Goal: Information Seeking & Learning: Learn about a topic

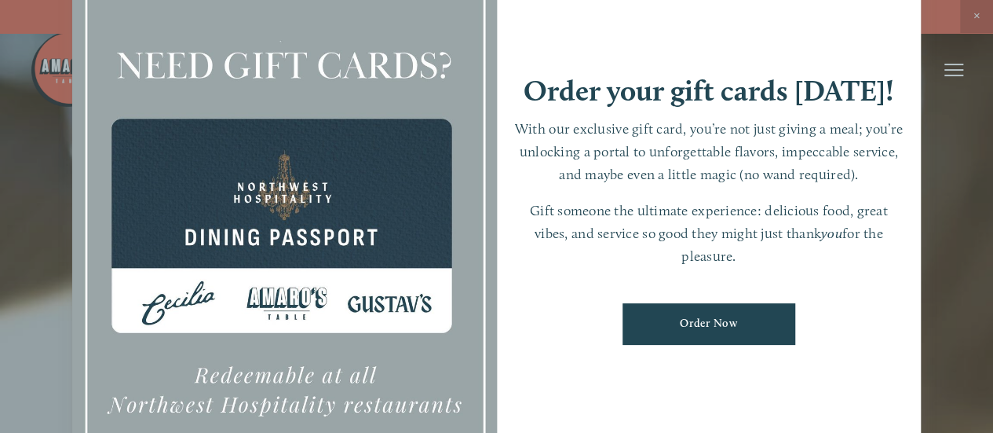
click at [955, 177] on div at bounding box center [496, 216] width 993 height 433
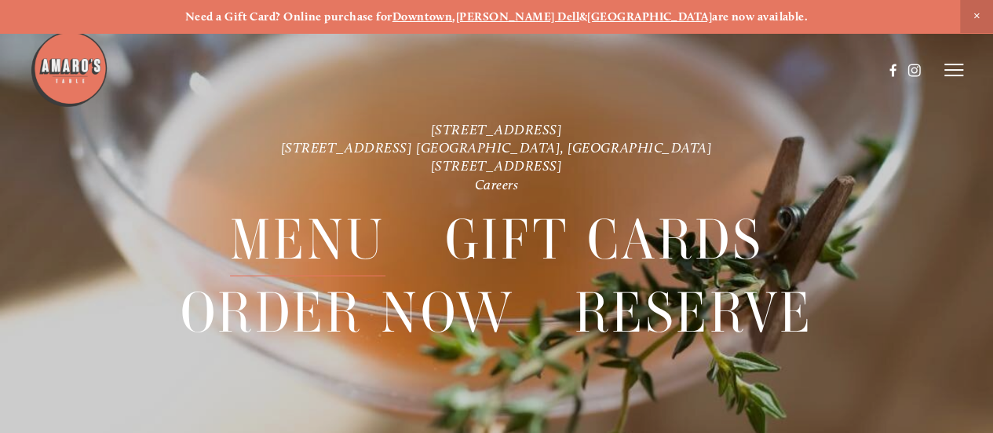
click at [312, 235] on span "Menu" at bounding box center [307, 239] width 155 height 72
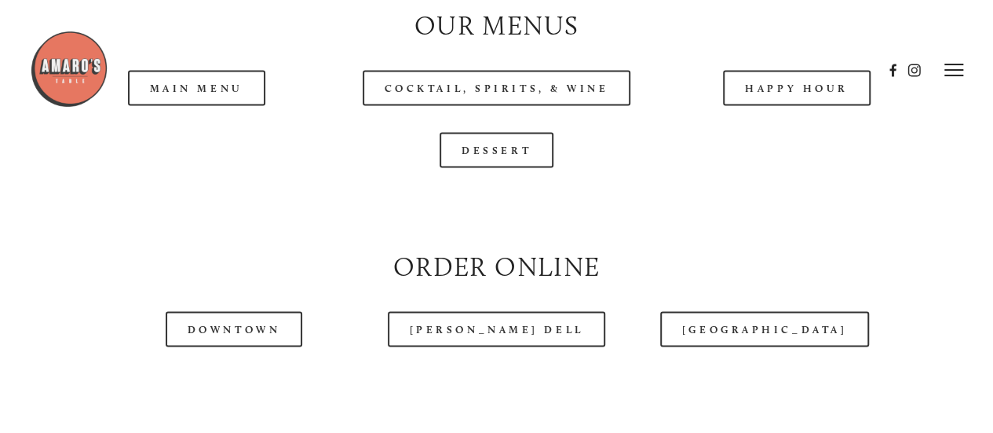
scroll to position [1481, 0]
click at [793, 130] on header "Menu Order Now Visit Gallery 0" at bounding box center [497, 70] width 934 height 141
click at [806, 127] on header "Menu Order Now Visit Gallery 0" at bounding box center [497, 70] width 934 height 141
click at [804, 132] on header "Menu Order Now Visit Gallery 0" at bounding box center [497, 70] width 934 height 141
click at [804, 126] on header "Menu Order Now Visit Gallery 0" at bounding box center [497, 70] width 934 height 141
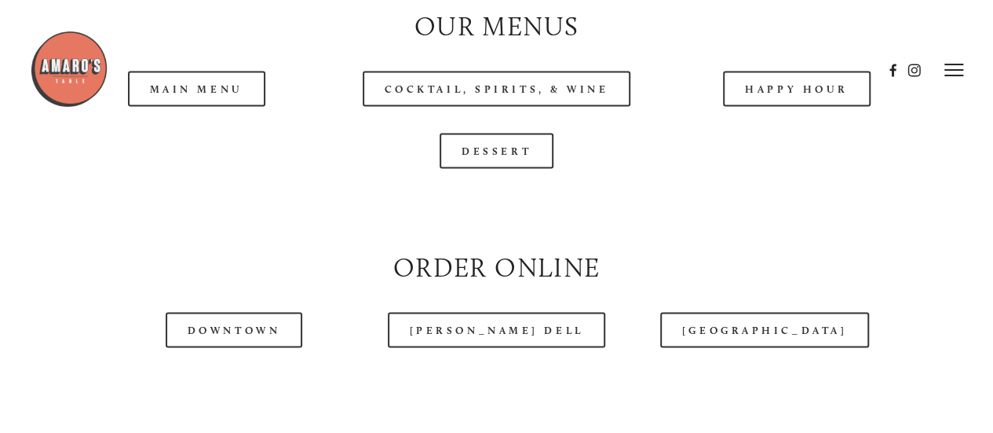
click at [756, 129] on header "Menu Order Now Visit Gallery 0" at bounding box center [497, 70] width 934 height 141
click at [177, 127] on header "Menu Order Now Visit Gallery 0" at bounding box center [497, 70] width 934 height 141
click at [190, 130] on header "Menu Order Now Visit Gallery 0" at bounding box center [497, 70] width 934 height 141
click at [169, 129] on header "Menu Order Now Visit Gallery 0" at bounding box center [497, 70] width 934 height 141
click at [166, 125] on header "Menu Order Now Visit Gallery 0" at bounding box center [497, 70] width 934 height 141
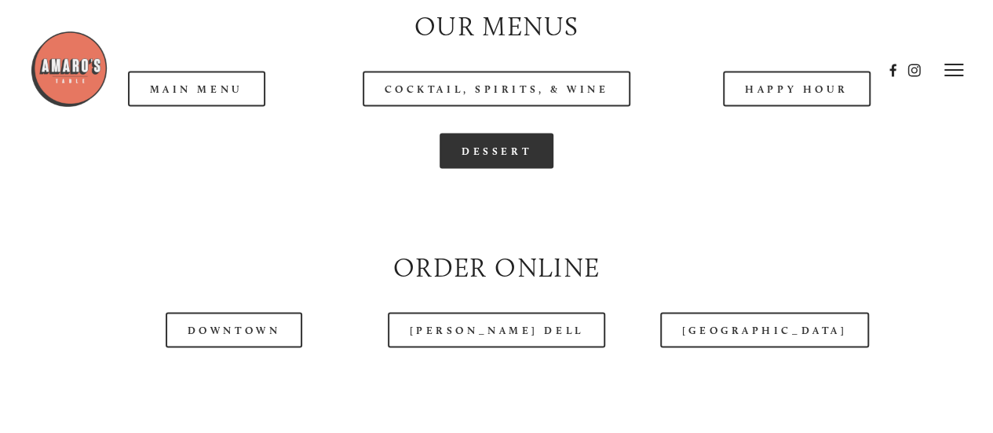
click at [459, 168] on link "Dessert" at bounding box center [497, 150] width 114 height 35
click at [196, 137] on header "Menu Order Now Visit Gallery 0" at bounding box center [497, 70] width 934 height 141
click at [198, 133] on header "Menu Order Now Visit Gallery 0" at bounding box center [497, 70] width 934 height 141
click at [198, 129] on header "Menu Order Now Visit Gallery 0" at bounding box center [497, 70] width 934 height 141
click at [208, 124] on header "Menu Order Now Visit Gallery 0" at bounding box center [497, 70] width 934 height 141
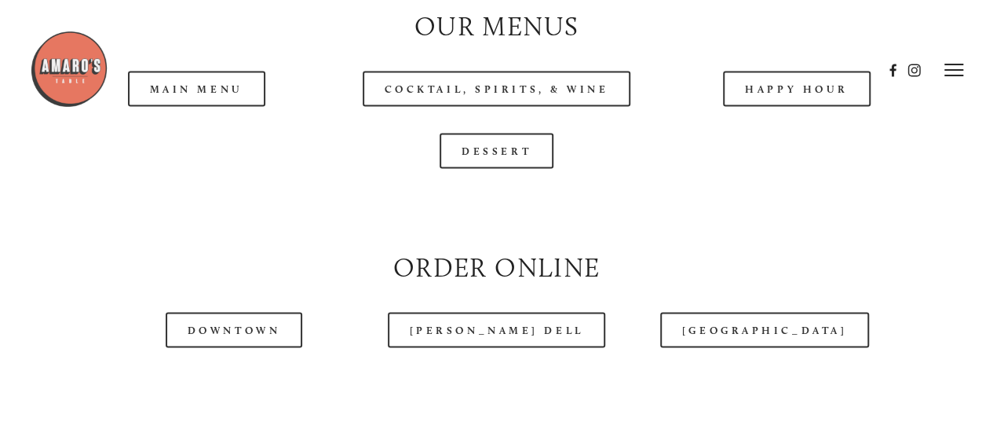
click at [805, 125] on header "Menu Order Now Visit Gallery 0" at bounding box center [497, 70] width 934 height 141
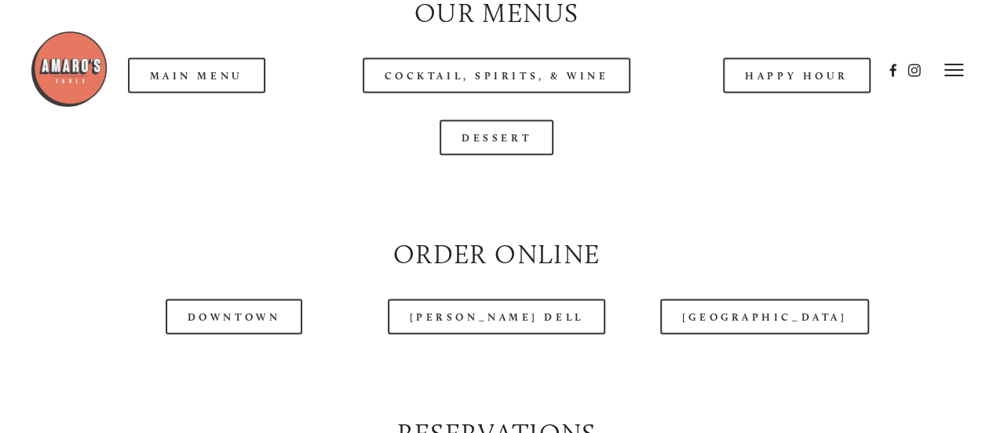
scroll to position [1488, 0]
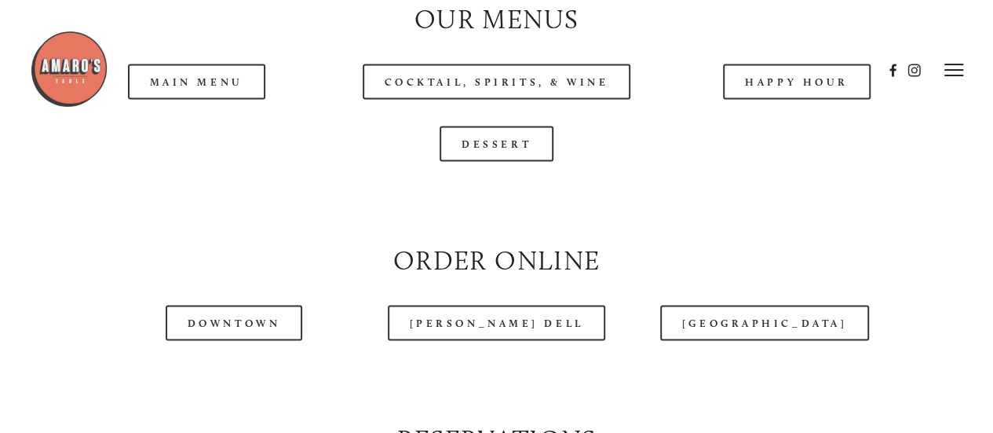
click at [187, 129] on header "Menu Order Now Visit Gallery 0" at bounding box center [497, 70] width 934 height 141
click at [207, 122] on header "Menu Order Now Visit Gallery 0" at bounding box center [497, 70] width 934 height 141
click at [206, 107] on div at bounding box center [456, 70] width 853 height 81
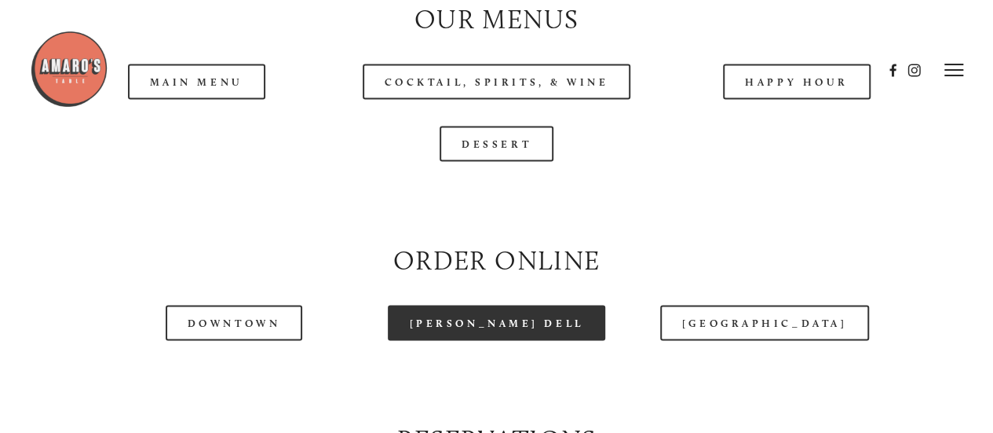
click at [462, 340] on link "[PERSON_NAME] Dell" at bounding box center [497, 322] width 218 height 35
